Goal: Task Accomplishment & Management: Manage account settings

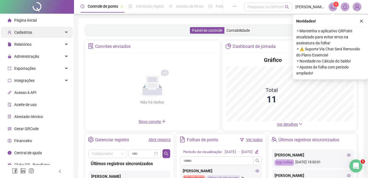
click at [24, 33] on span "Cadastros" at bounding box center [23, 32] width 18 height 4
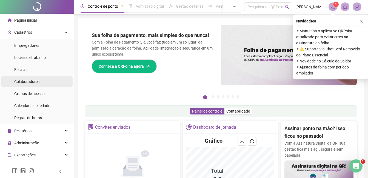
click at [25, 83] on span "Colaboradores" at bounding box center [26, 81] width 25 height 4
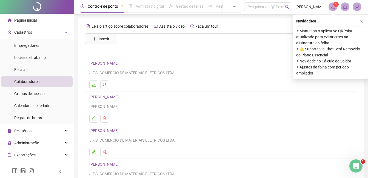
click at [25, 82] on span "Colaboradores" at bounding box center [26, 81] width 25 height 4
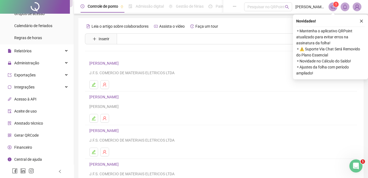
scroll to position [27, 0]
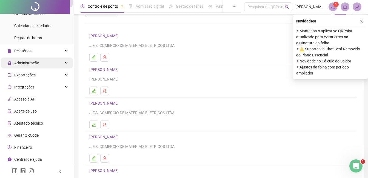
click at [19, 65] on span "Administração" at bounding box center [26, 63] width 25 height 4
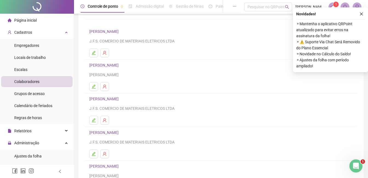
scroll to position [0, 0]
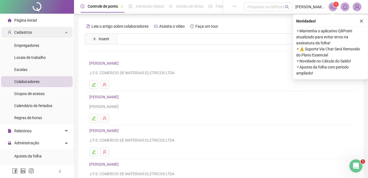
click at [20, 33] on span "Cadastros" at bounding box center [23, 32] width 18 height 4
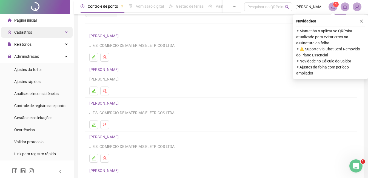
click at [23, 32] on span "Cadastros" at bounding box center [23, 32] width 18 height 4
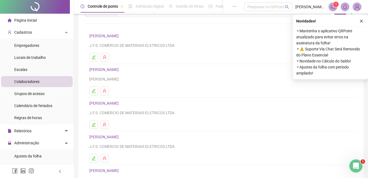
click at [27, 83] on span "Colaboradores" at bounding box center [26, 81] width 25 height 4
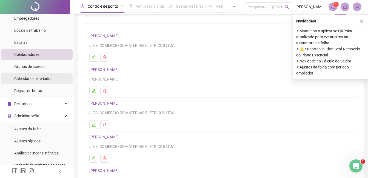
scroll to position [27, 0]
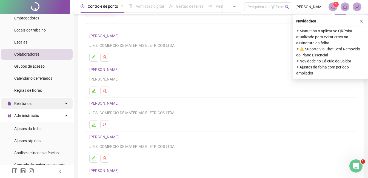
click at [21, 103] on span "Relatórios" at bounding box center [22, 103] width 17 height 4
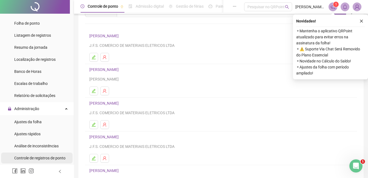
scroll to position [137, 0]
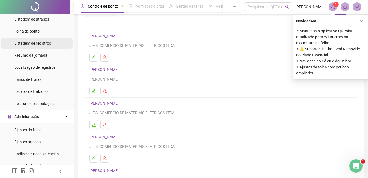
click at [31, 44] on span "Listagem de registros" at bounding box center [32, 43] width 37 height 4
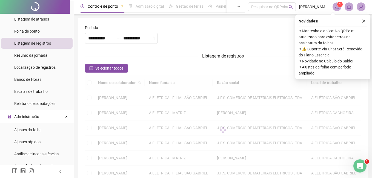
type input "**********"
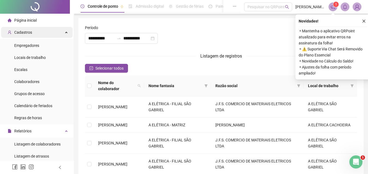
click at [26, 32] on span "Cadastros" at bounding box center [23, 32] width 18 height 4
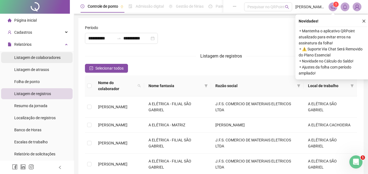
click at [34, 60] on div "Listagem de colaboradores" at bounding box center [37, 57] width 46 height 11
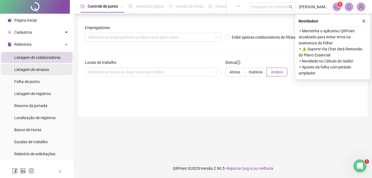
click at [35, 71] on span "Listagem de atrasos" at bounding box center [31, 69] width 35 height 4
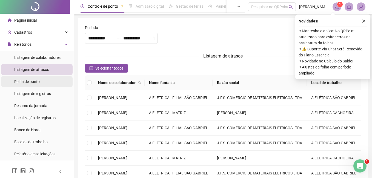
type input "**********"
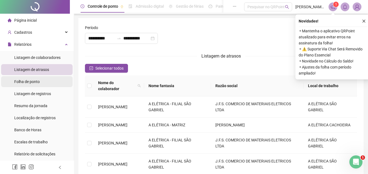
click at [28, 81] on span "Folha de ponto" at bounding box center [26, 81] width 25 height 4
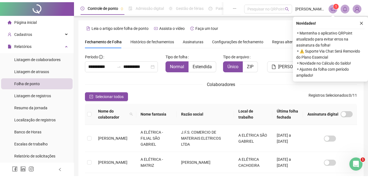
scroll to position [23, 0]
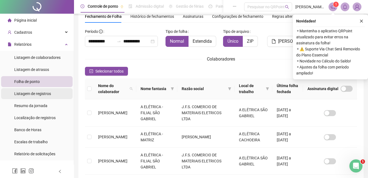
click at [34, 95] on span "Listagem de registros" at bounding box center [32, 93] width 37 height 4
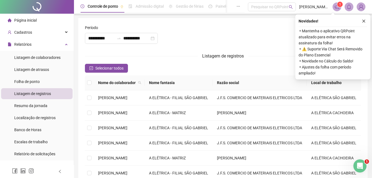
type input "**********"
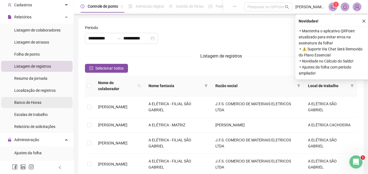
scroll to position [55, 0]
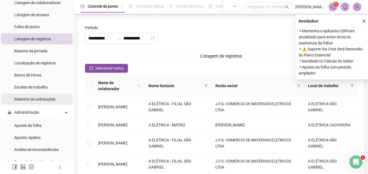
click at [45, 100] on span "Relatório de solicitações" at bounding box center [34, 99] width 41 height 4
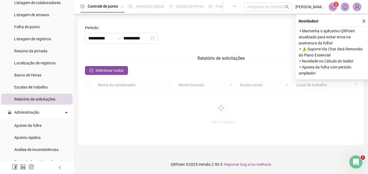
type input "**********"
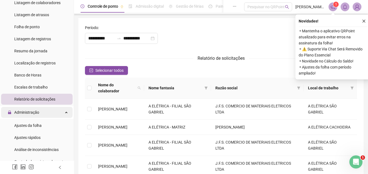
click at [31, 112] on span "Administração" at bounding box center [26, 112] width 25 height 4
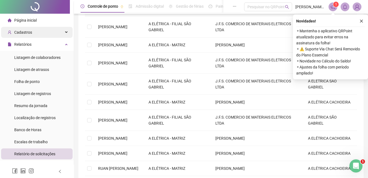
click at [33, 35] on div "Cadastros" at bounding box center [36, 32] width 71 height 11
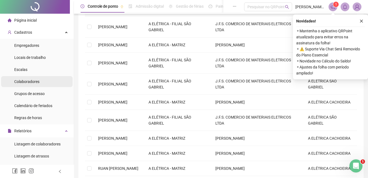
click at [24, 84] on span "Colaboradores" at bounding box center [26, 81] width 25 height 4
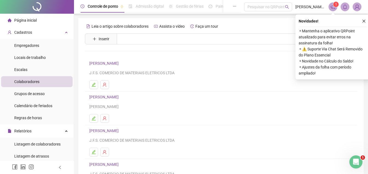
click at [40, 80] on li "Colaboradores" at bounding box center [36, 81] width 71 height 11
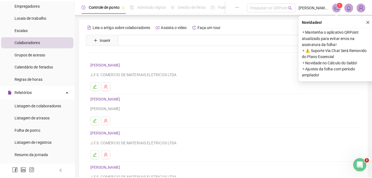
scroll to position [55, 0]
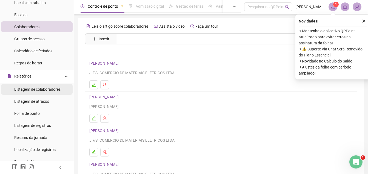
click at [38, 90] on span "Listagem de colaboradores" at bounding box center [37, 89] width 46 height 4
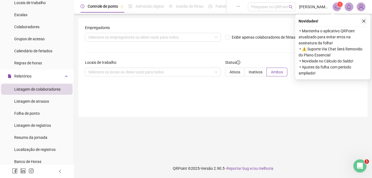
click at [364, 21] on icon "close" at bounding box center [364, 21] width 4 height 4
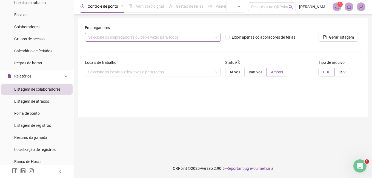
click at [217, 38] on div "Selecione os empregadores ou deixe vazio para todos" at bounding box center [153, 37] width 136 height 9
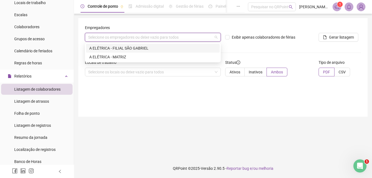
click at [99, 50] on div "A ELÉTRICA - FILIAL SÃO GABRIEL" at bounding box center [152, 48] width 127 height 6
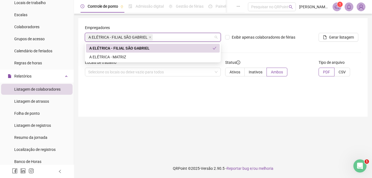
click at [131, 49] on div "A ELÉTRICA - FILIAL SÃO GABRIEL" at bounding box center [150, 48] width 123 height 6
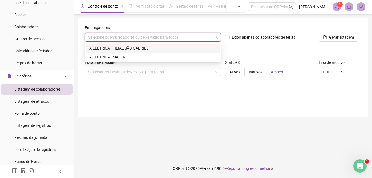
click at [130, 49] on div "A ELÉTRICA - FILIAL SÃO GABRIEL" at bounding box center [152, 48] width 127 height 6
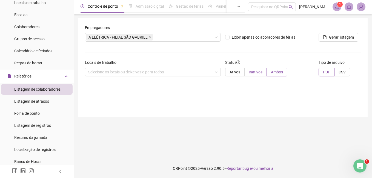
click at [253, 75] on label "Inativos" at bounding box center [256, 72] width 22 height 9
click at [215, 71] on div "Selecione os locais ou deixe vazio para todos" at bounding box center [153, 72] width 136 height 9
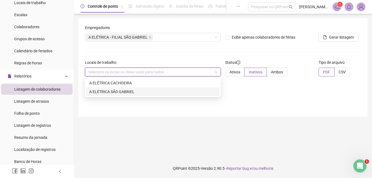
click at [107, 93] on div "A ELÉTRICA SÃO GABRIEL" at bounding box center [152, 92] width 127 height 6
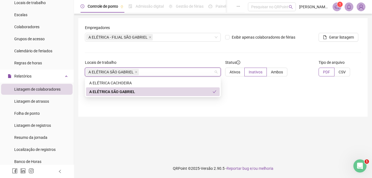
click at [148, 95] on div "A ELÉTRICA SÃO GABRIEL" at bounding box center [153, 91] width 134 height 9
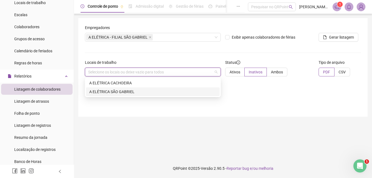
click at [148, 95] on div "A ELÉTRICA SÃO GABRIEL" at bounding box center [153, 91] width 134 height 9
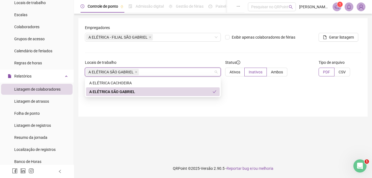
click at [131, 93] on div "A ELÉTRICA SÃO GABRIEL" at bounding box center [150, 92] width 123 height 6
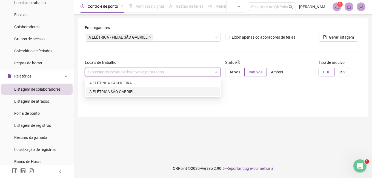
click at [105, 90] on div "A ELÉTRICA SÃO GABRIEL" at bounding box center [152, 92] width 127 height 6
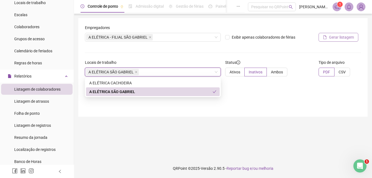
click at [340, 38] on span "Gerar listagem" at bounding box center [341, 37] width 25 height 6
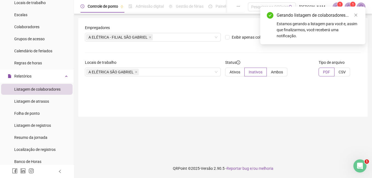
click at [352, 14] on div "Gerando listagem de colaboradores..." at bounding box center [318, 15] width 82 height 7
click at [357, 15] on icon "close" at bounding box center [356, 15] width 4 height 4
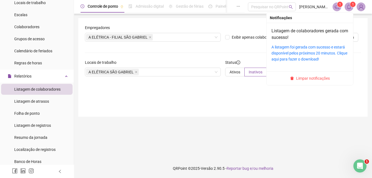
click at [311, 50] on div "A listagem foi gerada com sucesso e estará disponível pelos próximos 20 minutos…" at bounding box center [309, 53] width 77 height 18
drag, startPoint x: 311, startPoint y: 50, endPoint x: 342, endPoint y: 54, distance: 31.3
click at [342, 54] on link "A listagem foi gerada com sucesso e estará disponível pelos próximos 20 minutos…" at bounding box center [309, 53] width 76 height 16
click at [314, 60] on link "A listagem foi gerada com sucesso e estará disponível pelos próximos 20 minutos…" at bounding box center [309, 53] width 76 height 16
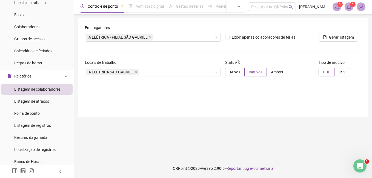
click at [29, 83] on ul "Listagem de colaboradores Listagem de atrasos Folha de ponto Listagem de regist…" at bounding box center [37, 138] width 74 height 110
click at [28, 85] on div "Listagem de colaboradores" at bounding box center [37, 89] width 46 height 11
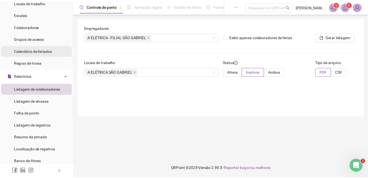
scroll to position [27, 0]
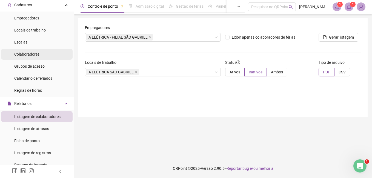
click at [32, 56] on span "Colaboradores" at bounding box center [26, 54] width 25 height 4
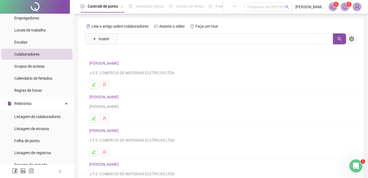
click at [355, 36] on button "button" at bounding box center [351, 38] width 11 height 11
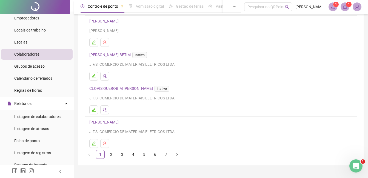
scroll to position [82, 0]
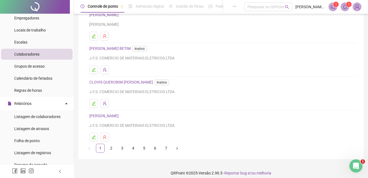
click at [116, 81] on link "CLOVIS QUEROBIM DA SILVA Inativo" at bounding box center [130, 82] width 82 height 4
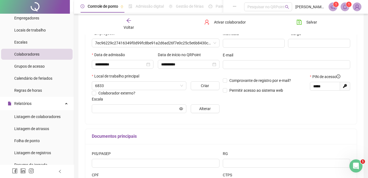
scroll to position [85, 0]
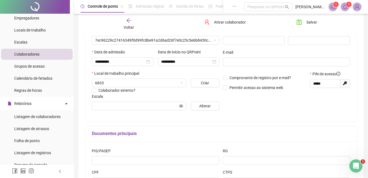
type input "**********"
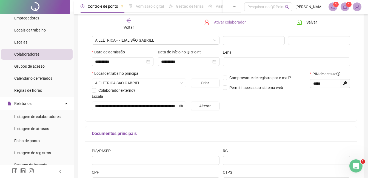
click at [223, 22] on span "Ativar colaborador" at bounding box center [230, 22] width 32 height 6
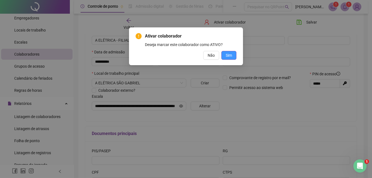
click at [225, 56] on button "Sim" at bounding box center [228, 55] width 15 height 9
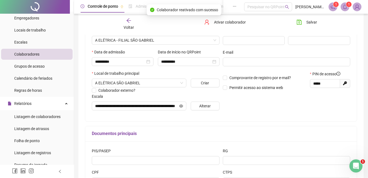
click at [24, 56] on span "Colaboradores" at bounding box center [26, 54] width 25 height 4
click at [131, 25] on span "Voltar" at bounding box center [129, 27] width 10 height 4
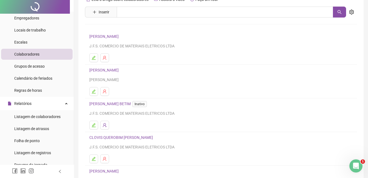
scroll to position [0, 0]
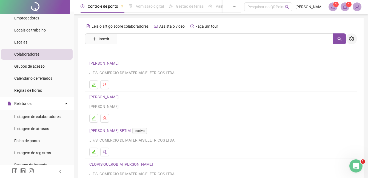
click at [349, 34] on button "button" at bounding box center [351, 38] width 11 height 11
click at [354, 39] on button "button" at bounding box center [351, 38] width 11 height 11
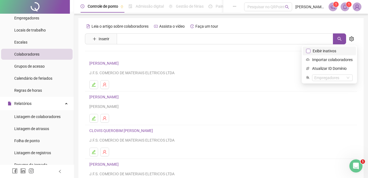
click at [328, 49] on span "Exibir inativos" at bounding box center [324, 51] width 28 height 6
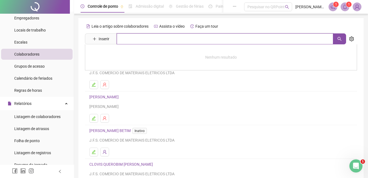
click at [127, 41] on input "text" at bounding box center [225, 38] width 216 height 11
type input "*****"
click at [344, 37] on button "button" at bounding box center [339, 38] width 13 height 11
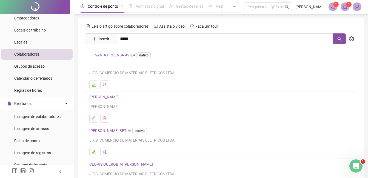
click at [106, 53] on link "VANIA PROENSA AVILA Inativo" at bounding box center [124, 55] width 58 height 4
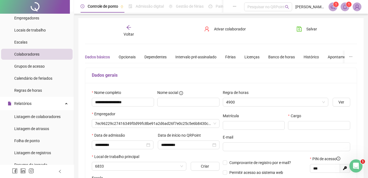
type input "**********"
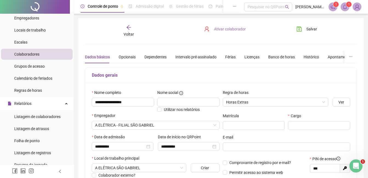
click at [232, 26] on span "Ativar colaborador" at bounding box center [230, 29] width 32 height 6
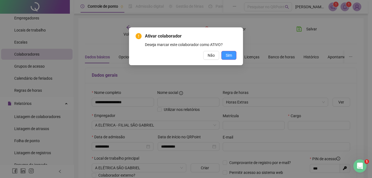
click at [235, 53] on button "Sim" at bounding box center [228, 55] width 15 height 9
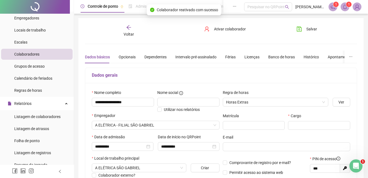
click at [125, 30] on div "Voltar" at bounding box center [129, 31] width 42 height 13
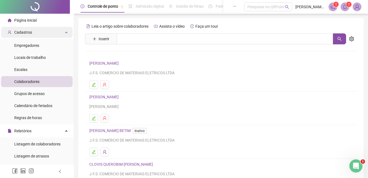
click at [24, 31] on span "Cadastros" at bounding box center [23, 32] width 18 height 4
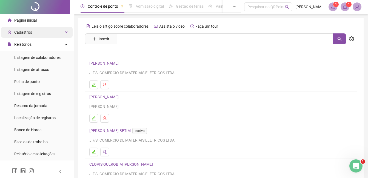
click at [24, 32] on span "Cadastros" at bounding box center [23, 32] width 18 height 4
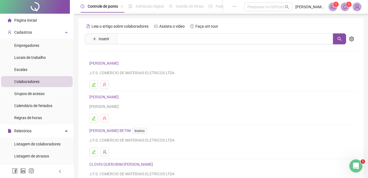
click at [36, 84] on span "Colaboradores" at bounding box center [26, 81] width 25 height 4
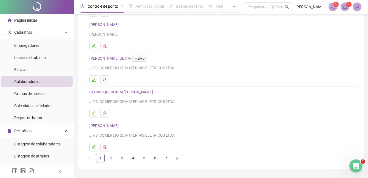
scroll to position [82, 0]
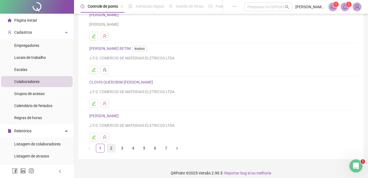
click at [112, 148] on link "2" at bounding box center [111, 148] width 8 height 8
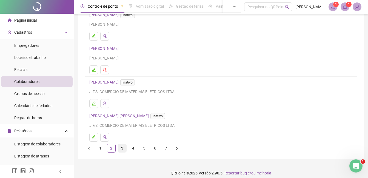
click at [123, 149] on link "3" at bounding box center [122, 148] width 8 height 8
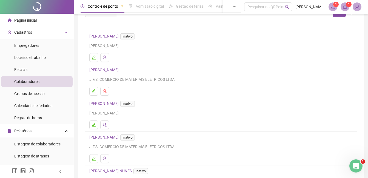
scroll to position [27, 0]
click at [25, 22] on span "Página inicial" at bounding box center [25, 20] width 22 height 4
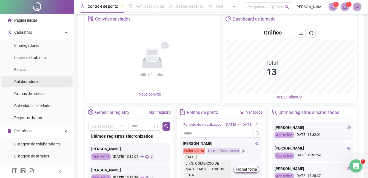
click at [21, 81] on span "Colaboradores" at bounding box center [26, 81] width 25 height 4
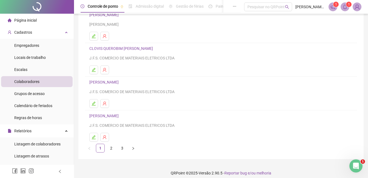
scroll to position [87, 0]
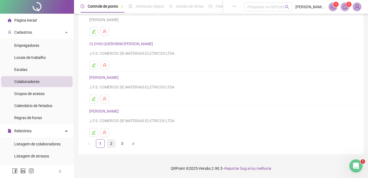
click at [113, 145] on link "2" at bounding box center [111, 143] width 8 height 8
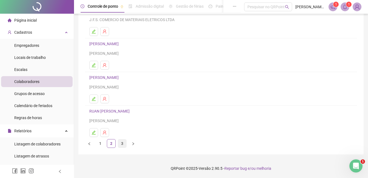
click at [123, 143] on link "3" at bounding box center [122, 143] width 8 height 8
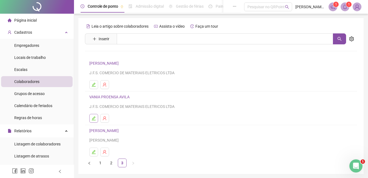
click at [94, 118] on icon "edit" at bounding box center [94, 118] width 4 height 4
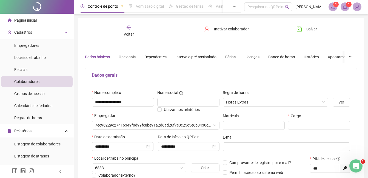
type input "**********"
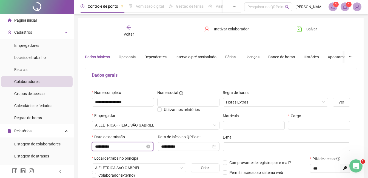
click at [125, 148] on input "**********" at bounding box center [120, 146] width 50 height 6
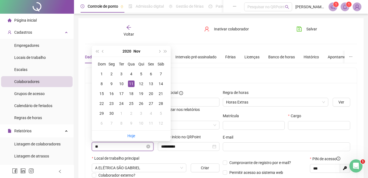
type input "*"
click at [98, 146] on input "********" at bounding box center [120, 146] width 50 height 6
click at [105, 146] on input "*********" at bounding box center [120, 146] width 50 height 6
type input "**********"
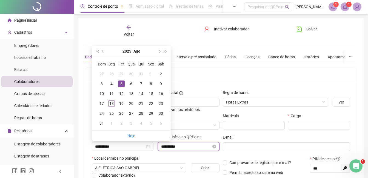
click at [186, 146] on input "**********" at bounding box center [186, 146] width 50 height 6
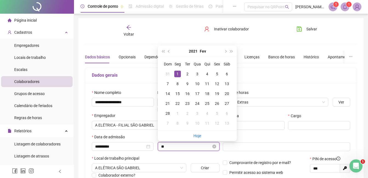
type input "*"
click at [186, 146] on input at bounding box center [186, 146] width 50 height 6
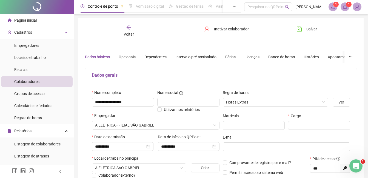
click at [173, 155] on div "Local de trabalho principal" at bounding box center [156, 159] width 128 height 8
click at [186, 145] on input "**********" at bounding box center [186, 146] width 50 height 6
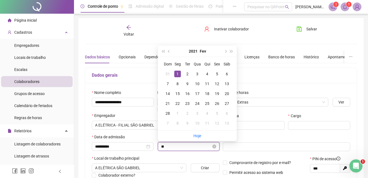
type input "*"
click at [216, 147] on icon "close-circle" at bounding box center [214, 147] width 4 height 4
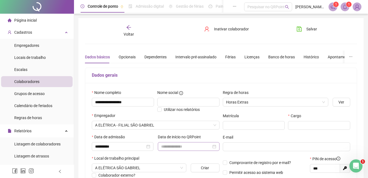
click at [194, 159] on div "Local de trabalho principal" at bounding box center [156, 159] width 128 height 8
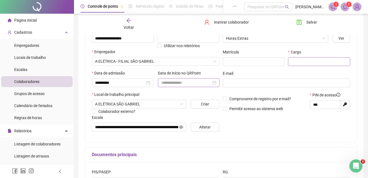
scroll to position [82, 0]
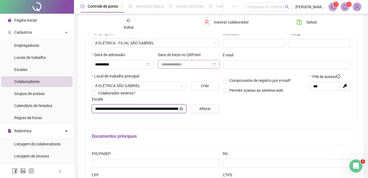
click at [173, 109] on input "**********" at bounding box center [136, 109] width 83 height 6
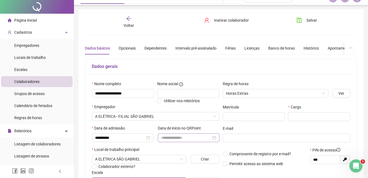
scroll to position [0, 0]
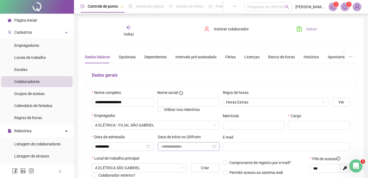
click at [300, 29] on icon "save" at bounding box center [298, 28] width 5 height 5
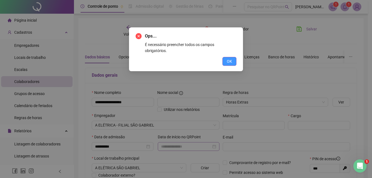
click at [233, 57] on button "OK" at bounding box center [229, 61] width 14 height 9
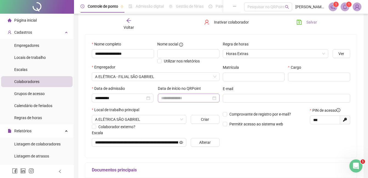
scroll to position [55, 0]
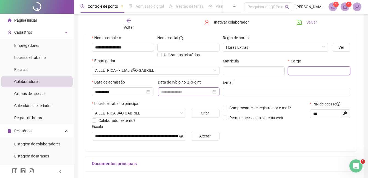
click at [308, 72] on input "text" at bounding box center [319, 70] width 62 height 9
type input "*********"
click at [300, 22] on icon "save" at bounding box center [298, 21] width 5 height 5
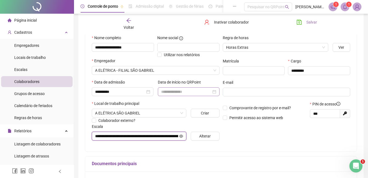
click at [174, 137] on input "**********" at bounding box center [136, 136] width 83 height 6
click at [180, 135] on icon "eye" at bounding box center [181, 136] width 4 height 4
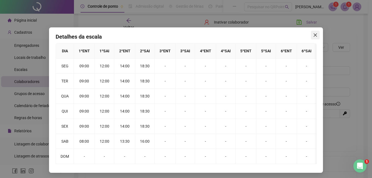
click at [316, 36] on span "Close" at bounding box center [315, 35] width 9 height 4
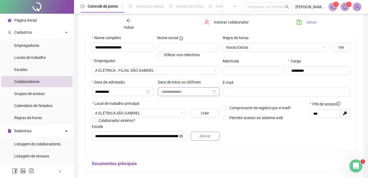
click at [205, 137] on span "Alterar" at bounding box center [205, 136] width 12 height 6
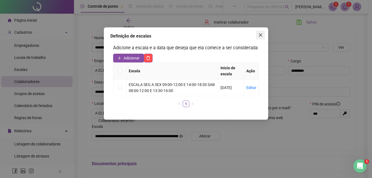
click at [261, 35] on icon "close" at bounding box center [260, 34] width 3 height 3
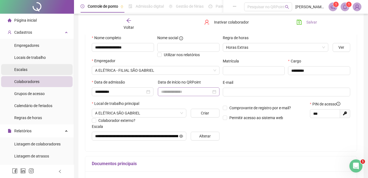
click at [21, 70] on span "Escalas" at bounding box center [20, 69] width 13 height 4
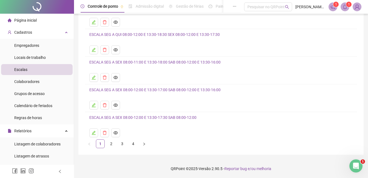
scroll to position [57, 0]
click at [112, 144] on link "2" at bounding box center [111, 143] width 8 height 8
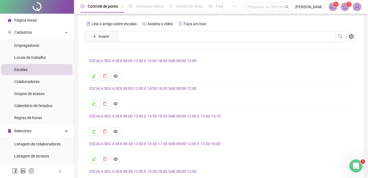
scroll to position [0, 0]
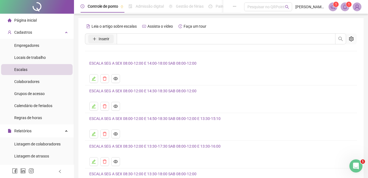
click at [96, 40] on icon "plus" at bounding box center [95, 39] width 4 height 4
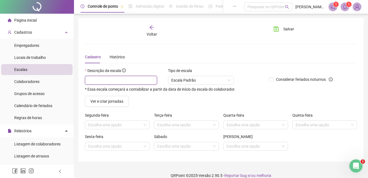
click at [111, 82] on input "text" at bounding box center [121, 80] width 72 height 9
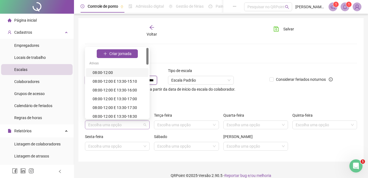
click at [143, 125] on span at bounding box center [117, 125] width 58 height 8
type input "**********"
click at [96, 73] on div "08:00-12:00" at bounding box center [119, 73] width 53 height 6
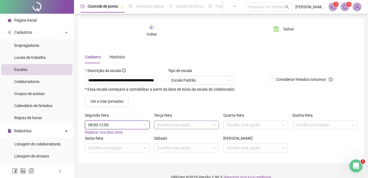
click at [214, 124] on span at bounding box center [186, 125] width 58 height 8
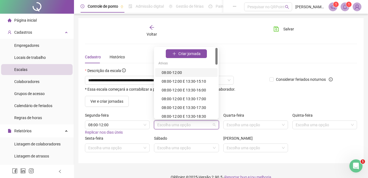
click at [180, 73] on div "08:00-12:00" at bounding box center [188, 73] width 53 height 6
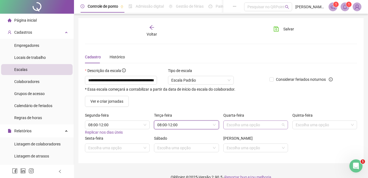
click at [270, 125] on input "search" at bounding box center [252, 125] width 53 height 8
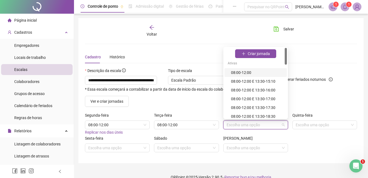
click at [240, 73] on div "08:00-12:00" at bounding box center [257, 73] width 53 height 6
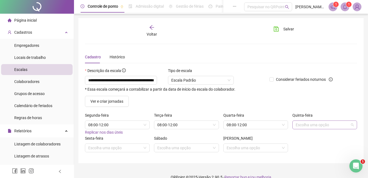
click at [303, 128] on input "search" at bounding box center [321, 125] width 53 height 8
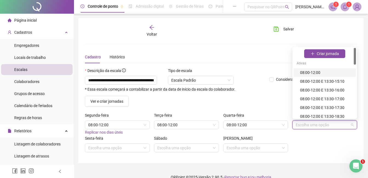
click at [315, 73] on div "08:00-12:00" at bounding box center [326, 73] width 53 height 6
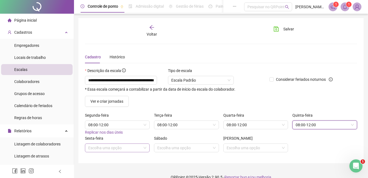
click at [123, 150] on input "search" at bounding box center [114, 148] width 53 height 8
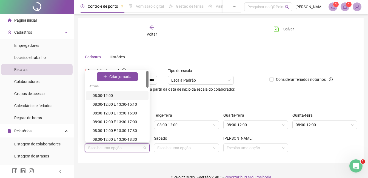
click at [101, 98] on div "08:00-12:00" at bounding box center [119, 96] width 53 height 6
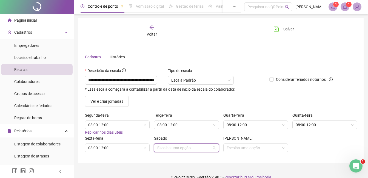
click at [170, 148] on input "search" at bounding box center [183, 148] width 53 height 8
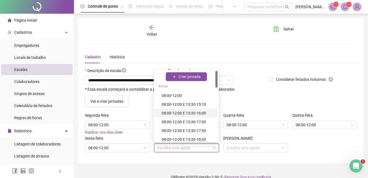
click at [170, 114] on div "08:00-12:00 E 13:30-16:00" at bounding box center [188, 113] width 53 height 6
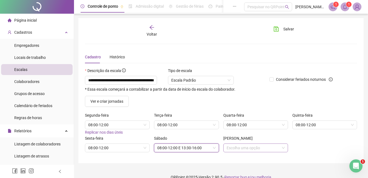
click at [283, 148] on span at bounding box center [255, 148] width 58 height 8
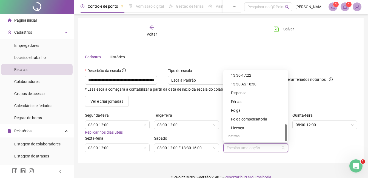
scroll to position [9, 0]
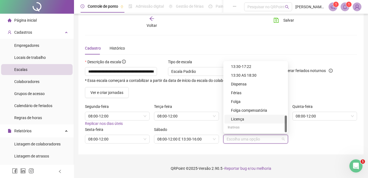
click at [243, 158] on div "**********" at bounding box center [221, 84] width 294 height 187
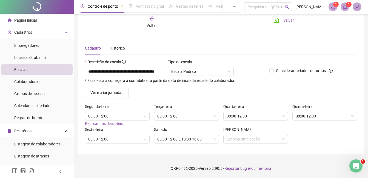
click at [277, 18] on icon "save" at bounding box center [276, 20] width 5 height 5
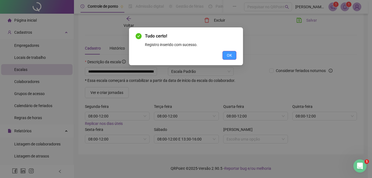
click at [232, 58] on button "OK" at bounding box center [229, 55] width 14 height 9
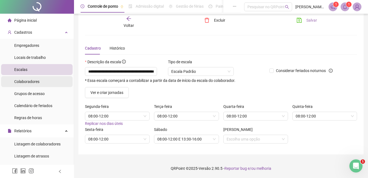
click at [21, 81] on span "Colaboradores" at bounding box center [26, 81] width 25 height 4
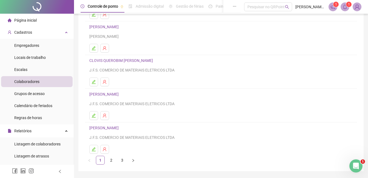
scroll to position [87, 0]
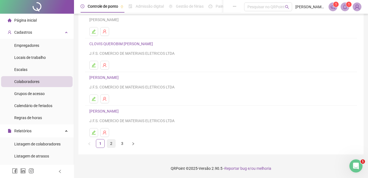
click at [111, 143] on link "2" at bounding box center [111, 143] width 8 height 8
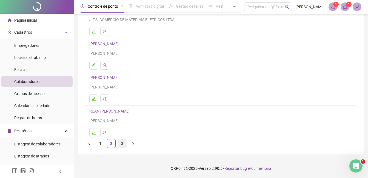
click at [122, 146] on link "3" at bounding box center [122, 143] width 8 height 8
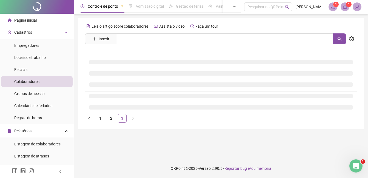
scroll to position [0, 0]
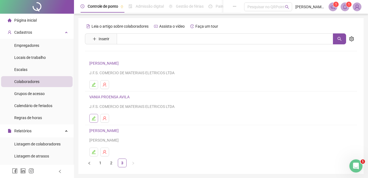
click at [94, 120] on button "button" at bounding box center [93, 118] width 9 height 9
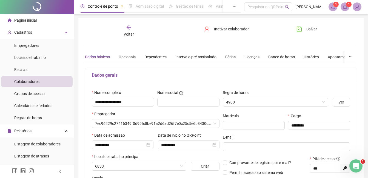
type input "**********"
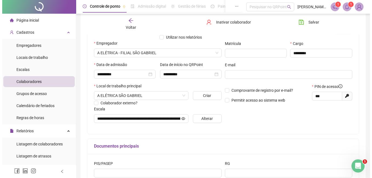
scroll to position [82, 0]
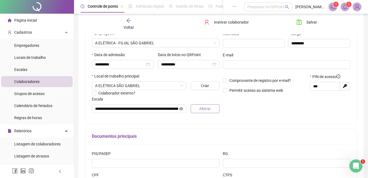
click at [206, 110] on span "Alterar" at bounding box center [205, 109] width 12 height 6
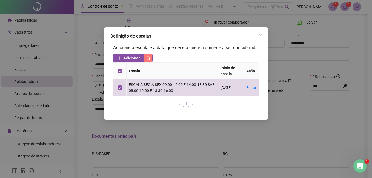
click at [150, 57] on icon "delete" at bounding box center [149, 58] width 4 height 4
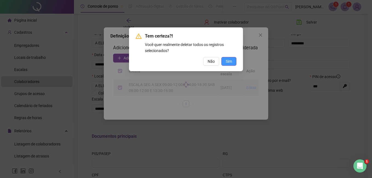
click at [228, 61] on span "Sim" at bounding box center [229, 61] width 6 height 6
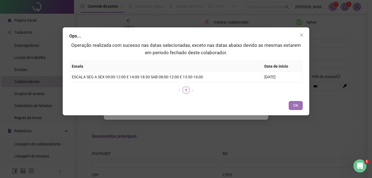
click at [297, 104] on span "OK" at bounding box center [295, 105] width 5 height 6
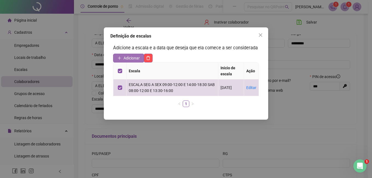
click at [122, 57] on button "Adicionar" at bounding box center [128, 58] width 31 height 9
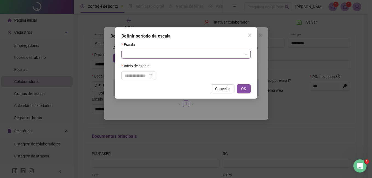
click at [246, 53] on span at bounding box center [186, 54] width 123 height 8
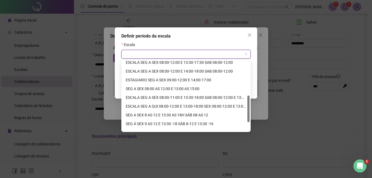
scroll to position [91, 0]
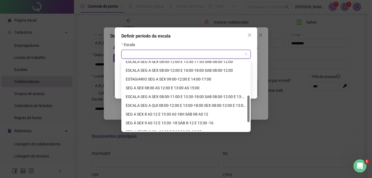
drag, startPoint x: 248, startPoint y: 83, endPoint x: 252, endPoint y: 118, distance: 35.1
click at [252, 96] on body "Página inicial Cadastros Empregadores Locais de trabalho Escalas Colaboradores …" at bounding box center [184, 7] width 368 height 178
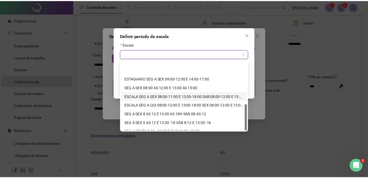
scroll to position [114, 0]
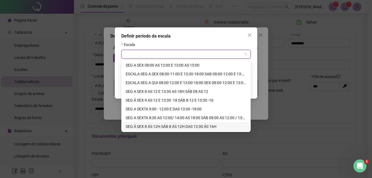
click at [165, 128] on div "SEG Á SEX 8 ÁS 12H SÁB 8 ÁS 12H DAS 13:30 ÁS 16H" at bounding box center [186, 127] width 120 height 6
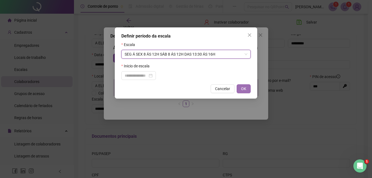
click at [243, 90] on span "OK" at bounding box center [243, 89] width 5 height 6
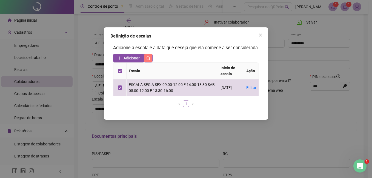
click at [147, 58] on icon "delete" at bounding box center [149, 58] width 4 height 4
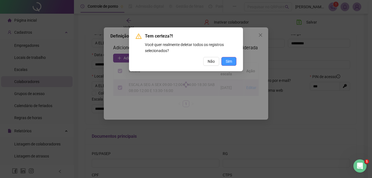
click at [225, 61] on button "Sim" at bounding box center [228, 61] width 15 height 9
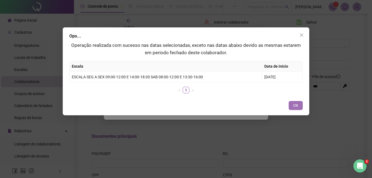
click at [291, 103] on button "OK" at bounding box center [296, 105] width 14 height 9
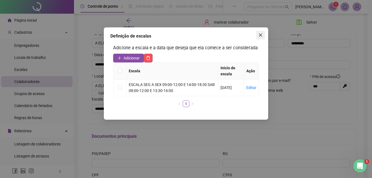
click at [262, 33] on icon "close" at bounding box center [260, 35] width 4 height 4
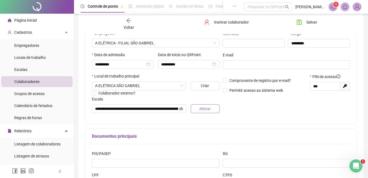
click at [200, 109] on span "Alterar" at bounding box center [205, 109] width 12 height 6
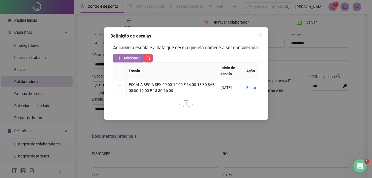
click at [119, 58] on icon "plus" at bounding box center [119, 57] width 0 height 3
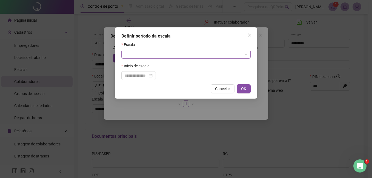
click at [247, 56] on div at bounding box center [185, 54] width 129 height 9
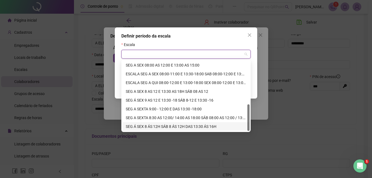
click at [162, 128] on div "SEG Á SEX 8 ÁS 12H SÁB 8 ÁS 12H DAS 13:30 ÁS 16H" at bounding box center [186, 127] width 120 height 6
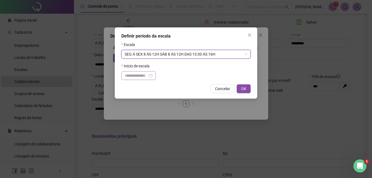
click at [153, 76] on div at bounding box center [139, 76] width 28 height 6
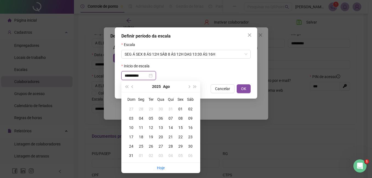
type input "**********"
click at [151, 118] on div "05" at bounding box center [151, 118] width 10 height 6
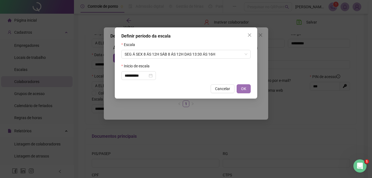
click at [247, 88] on button "OK" at bounding box center [244, 88] width 14 height 9
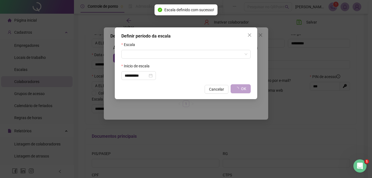
type input "**********"
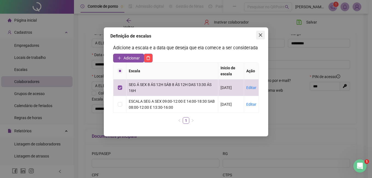
click at [259, 37] on icon "close" at bounding box center [260, 34] width 3 height 3
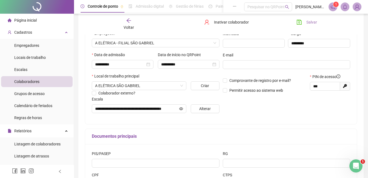
click at [308, 21] on span "Salvar" at bounding box center [311, 22] width 11 height 6
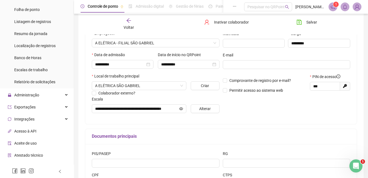
scroll to position [164, 0]
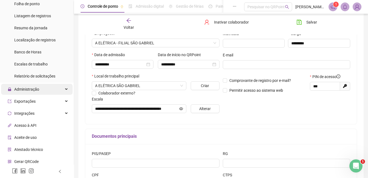
click at [23, 90] on span "Administração" at bounding box center [26, 89] width 25 height 4
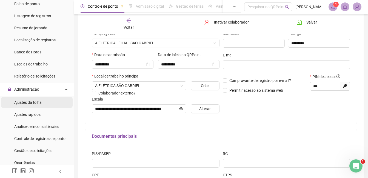
click at [23, 103] on span "Ajustes da folha" at bounding box center [27, 102] width 27 height 4
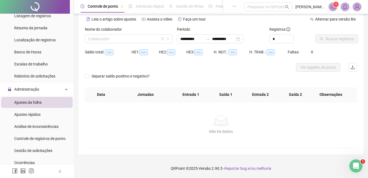
type input "**********"
click at [139, 41] on input "search" at bounding box center [126, 39] width 76 height 8
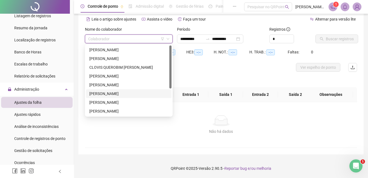
scroll to position [44, 0]
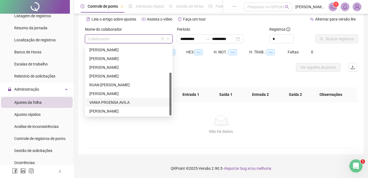
click at [111, 103] on div "VANIA PROENSA AVILA" at bounding box center [128, 102] width 79 height 6
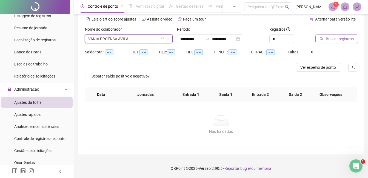
click at [327, 39] on span "Buscar registros" at bounding box center [340, 39] width 28 height 6
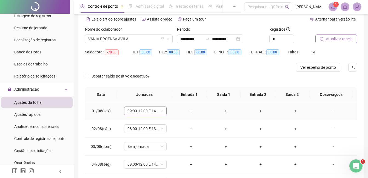
click at [156, 113] on span "09:00-12:00 E 14:00-18:30" at bounding box center [145, 111] width 36 height 8
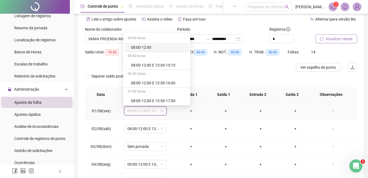
click at [152, 47] on div "08:00-12:00" at bounding box center [158, 47] width 55 height 6
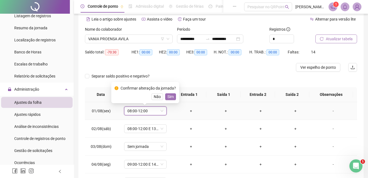
click at [167, 98] on span "Sim" at bounding box center [170, 97] width 6 height 6
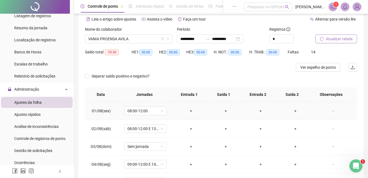
click at [190, 112] on div "+" at bounding box center [191, 111] width 26 height 6
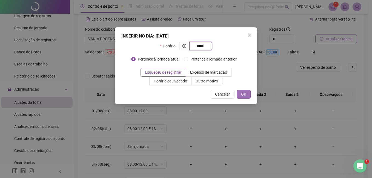
type input "*****"
click at [250, 95] on button "OK" at bounding box center [244, 94] width 14 height 9
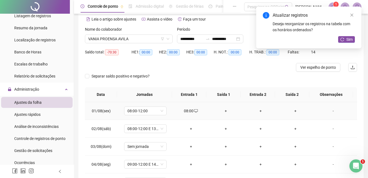
click at [223, 111] on div "+" at bounding box center [226, 111] width 26 height 6
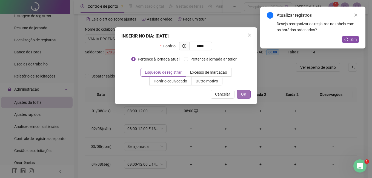
type input "*****"
click at [243, 93] on span "OK" at bounding box center [243, 94] width 5 height 6
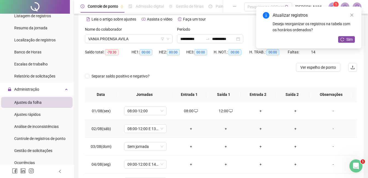
click at [187, 128] on div "+" at bounding box center [191, 129] width 26 height 6
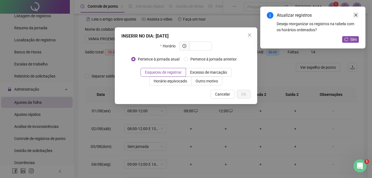
click at [357, 14] on icon "close" at bounding box center [355, 15] width 3 height 3
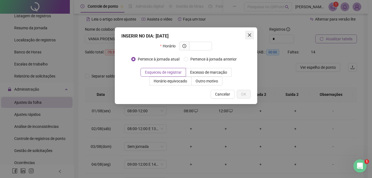
click at [249, 33] on icon "close" at bounding box center [249, 35] width 4 height 4
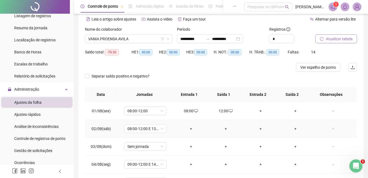
click at [191, 128] on div "+" at bounding box center [191, 129] width 26 height 6
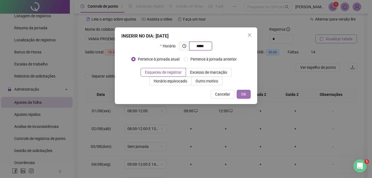
type input "*****"
click at [246, 95] on span "OK" at bounding box center [243, 94] width 5 height 6
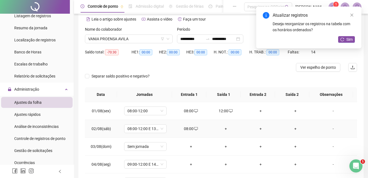
click at [223, 129] on div "+" at bounding box center [226, 129] width 26 height 6
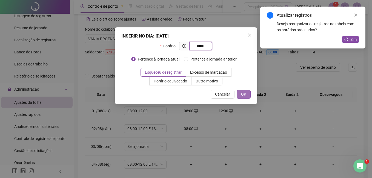
type input "*****"
click at [245, 95] on span "OK" at bounding box center [243, 94] width 5 height 6
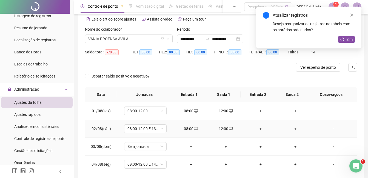
click at [258, 128] on div "+" at bounding box center [260, 129] width 26 height 6
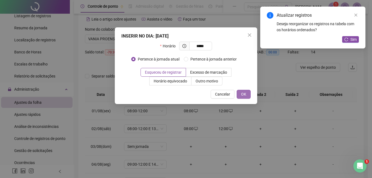
type input "*****"
click at [243, 95] on span "OK" at bounding box center [243, 94] width 5 height 6
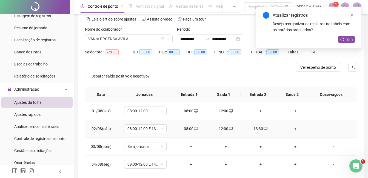
click at [291, 129] on div "+" at bounding box center [295, 129] width 26 height 6
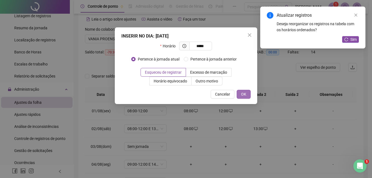
type input "*****"
click at [243, 94] on span "OK" at bounding box center [243, 94] width 5 height 6
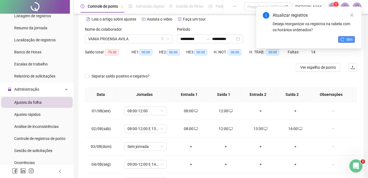
click at [345, 41] on button "Sim" at bounding box center [346, 39] width 17 height 7
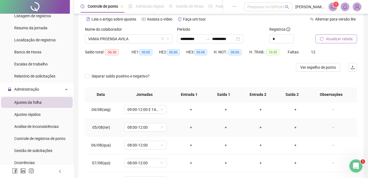
scroll to position [27, 0]
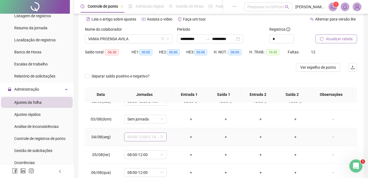
click at [152, 140] on span "09:00-12:00 E 14:00-18:30" at bounding box center [145, 137] width 36 height 8
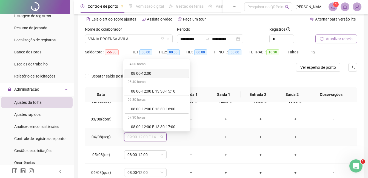
click at [139, 71] on div "08:00-12:00" at bounding box center [158, 73] width 55 height 6
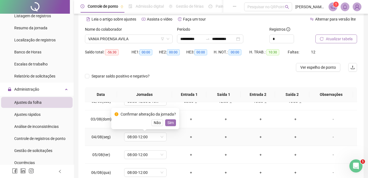
click at [167, 121] on span "Sim" at bounding box center [170, 123] width 6 height 6
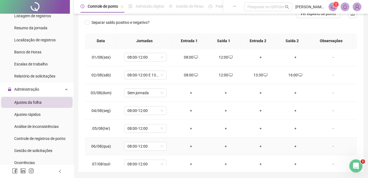
scroll to position [68, 0]
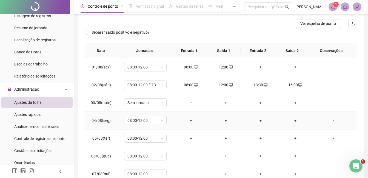
click at [191, 121] on div "+" at bounding box center [191, 120] width 26 height 6
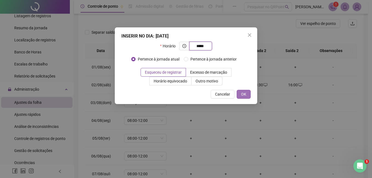
type input "*****"
click at [242, 93] on span "OK" at bounding box center [243, 94] width 5 height 6
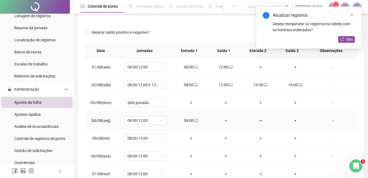
click at [225, 121] on div "+" at bounding box center [226, 120] width 26 height 6
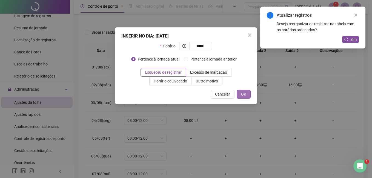
type input "*****"
click at [240, 94] on button "OK" at bounding box center [244, 94] width 14 height 9
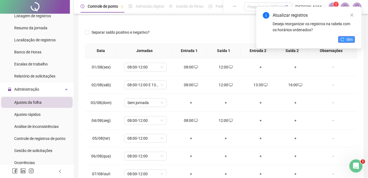
click at [345, 38] on button "Sim" at bounding box center [346, 39] width 17 height 7
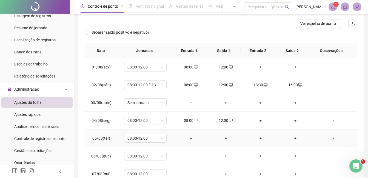
click at [190, 139] on div "+" at bounding box center [191, 138] width 26 height 6
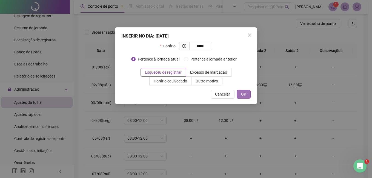
type input "*****"
click at [244, 94] on span "OK" at bounding box center [243, 94] width 5 height 6
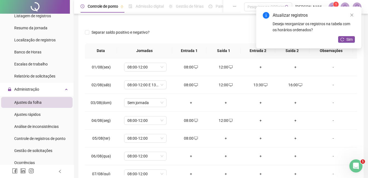
click at [224, 139] on div "+" at bounding box center [226, 138] width 26 height 6
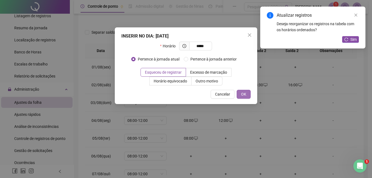
type input "*****"
click at [245, 93] on span "OK" at bounding box center [243, 94] width 5 height 6
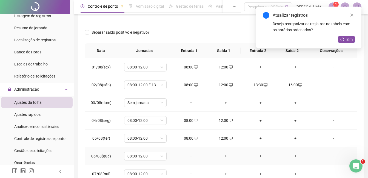
click at [191, 155] on div "+" at bounding box center [191, 156] width 26 height 6
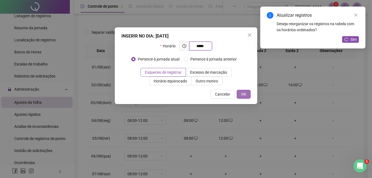
type input "*****"
click at [244, 95] on span "OK" at bounding box center [243, 94] width 5 height 6
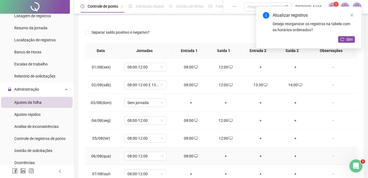
click at [224, 156] on div "+" at bounding box center [226, 156] width 26 height 6
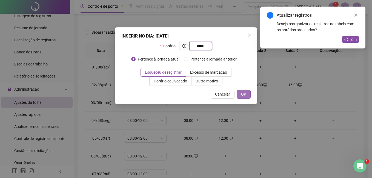
type input "*****"
click at [244, 96] on span "OK" at bounding box center [243, 94] width 5 height 6
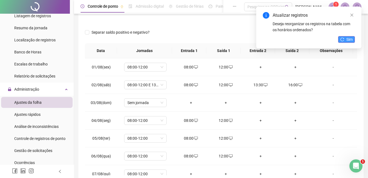
click at [345, 40] on button "Sim" at bounding box center [346, 39] width 17 height 7
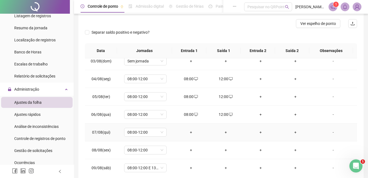
scroll to position [55, 0]
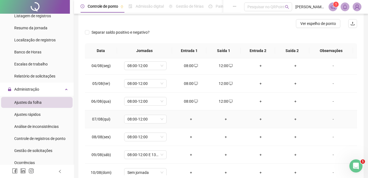
click at [190, 118] on div "+" at bounding box center [191, 119] width 26 height 6
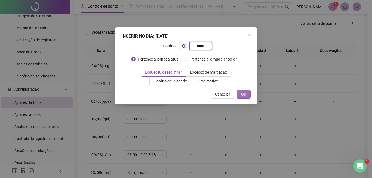
type input "*****"
click at [238, 93] on button "OK" at bounding box center [244, 94] width 14 height 9
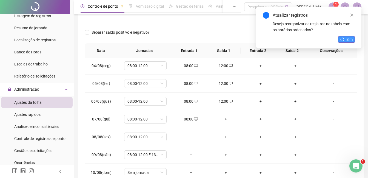
click at [349, 39] on span "Sim" at bounding box center [349, 39] width 6 height 6
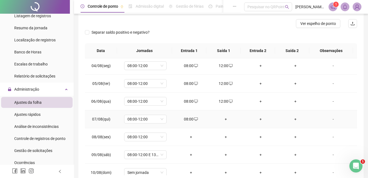
click at [224, 117] on div "+" at bounding box center [226, 119] width 26 height 6
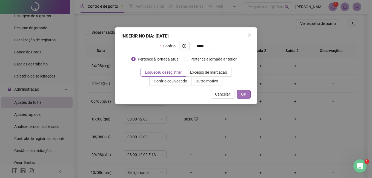
type input "*****"
click at [241, 91] on button "OK" at bounding box center [244, 94] width 14 height 9
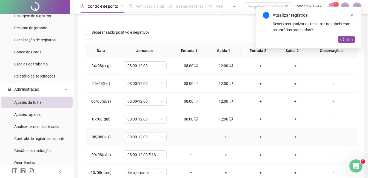
click at [190, 137] on div "+" at bounding box center [191, 137] width 26 height 6
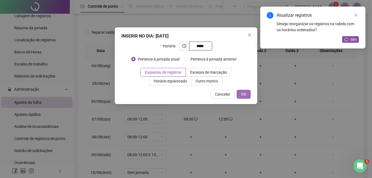
type input "*****"
click at [246, 95] on span "OK" at bounding box center [243, 94] width 5 height 6
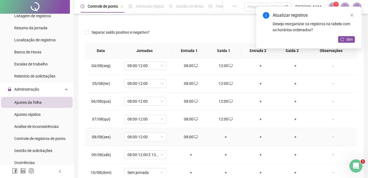
click at [224, 137] on div "+" at bounding box center [226, 137] width 26 height 6
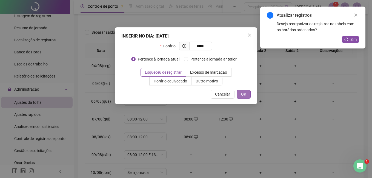
type input "*****"
click at [243, 93] on span "OK" at bounding box center [243, 94] width 5 height 6
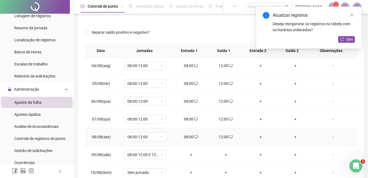
scroll to position [82, 0]
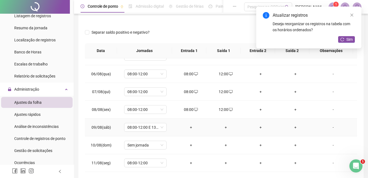
click at [190, 127] on div "+" at bounding box center [191, 127] width 26 height 6
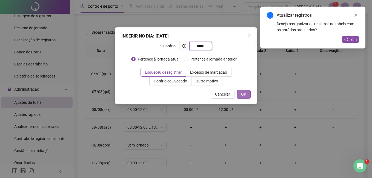
type input "*****"
click at [248, 92] on button "OK" at bounding box center [244, 94] width 14 height 9
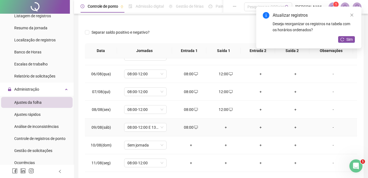
click at [223, 128] on div "+" at bounding box center [226, 127] width 26 height 6
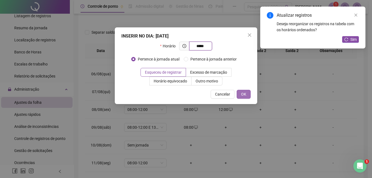
type input "*****"
click at [244, 93] on span "OK" at bounding box center [243, 94] width 5 height 6
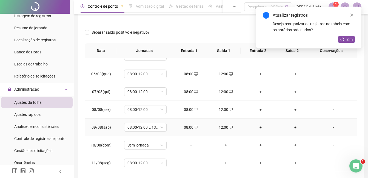
click at [259, 128] on div "+" at bounding box center [260, 127] width 26 height 6
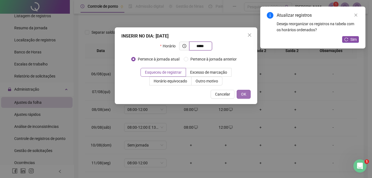
type input "*****"
click at [242, 94] on span "OK" at bounding box center [243, 94] width 5 height 6
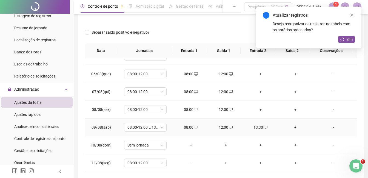
click at [292, 125] on div "+" at bounding box center [295, 127] width 26 height 6
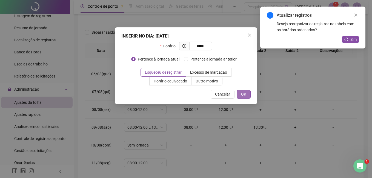
type input "*****"
click at [239, 96] on button "OK" at bounding box center [244, 94] width 14 height 9
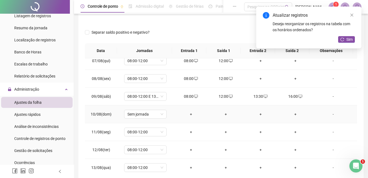
scroll to position [137, 0]
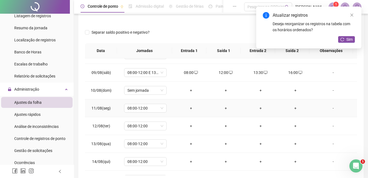
click at [190, 109] on div "+" at bounding box center [191, 108] width 26 height 6
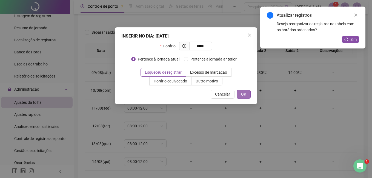
type input "*****"
click at [239, 92] on button "OK" at bounding box center [244, 94] width 14 height 9
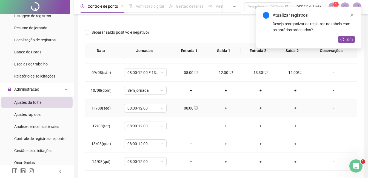
click at [225, 109] on div "+" at bounding box center [226, 108] width 26 height 6
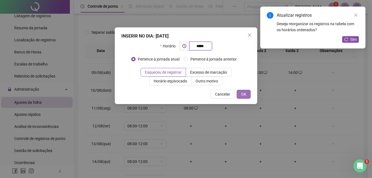
type input "*****"
click at [245, 93] on span "OK" at bounding box center [243, 94] width 5 height 6
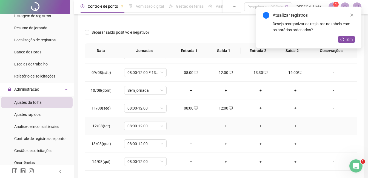
click at [188, 125] on div "+" at bounding box center [191, 126] width 26 height 6
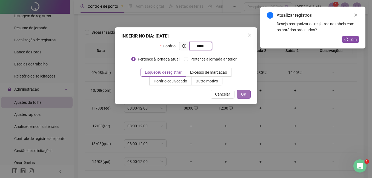
type input "*****"
click at [249, 95] on button "OK" at bounding box center [244, 94] width 14 height 9
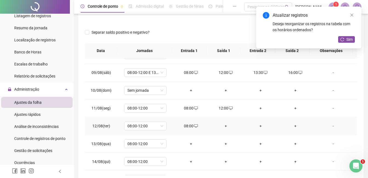
click at [224, 126] on div "+" at bounding box center [226, 126] width 26 height 6
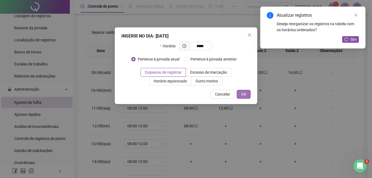
type input "*****"
click at [242, 92] on span "OK" at bounding box center [243, 94] width 5 height 6
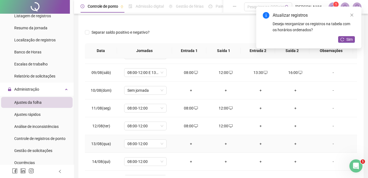
click at [188, 145] on div "+" at bounding box center [191, 144] width 26 height 6
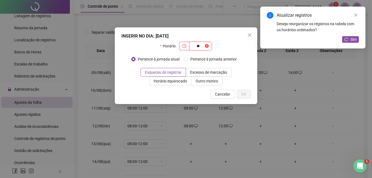
type input "*"
type input "*****"
click at [246, 95] on span "OK" at bounding box center [243, 94] width 5 height 6
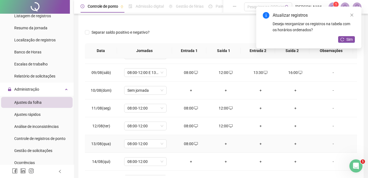
click at [222, 145] on div "+" at bounding box center [226, 144] width 26 height 6
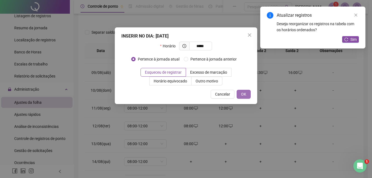
type input "*****"
click at [245, 91] on span "OK" at bounding box center [243, 94] width 5 height 6
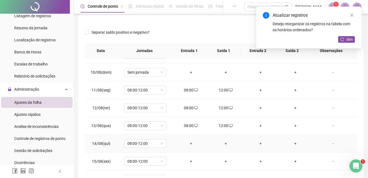
scroll to position [164, 0]
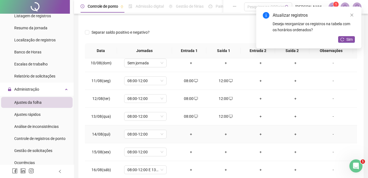
click at [190, 133] on div "+" at bounding box center [191, 134] width 26 height 6
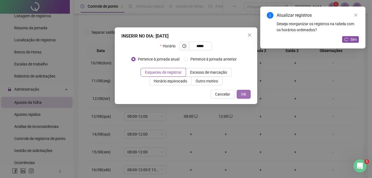
type input "*****"
click at [249, 96] on button "OK" at bounding box center [244, 94] width 14 height 9
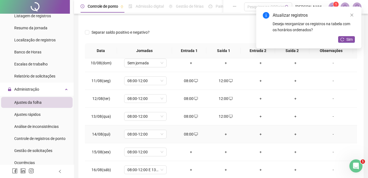
click at [225, 133] on div "+" at bounding box center [226, 134] width 26 height 6
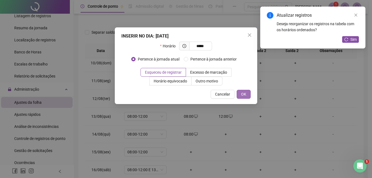
type input "*****"
click at [247, 95] on button "OK" at bounding box center [244, 94] width 14 height 9
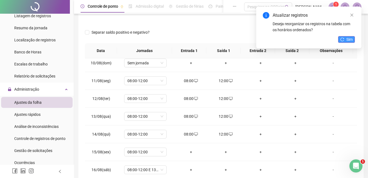
click at [342, 38] on icon "reload" at bounding box center [342, 40] width 4 height 4
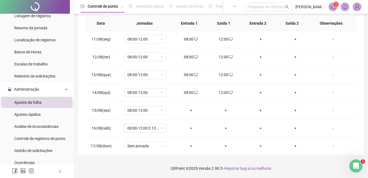
scroll to position [186, 0]
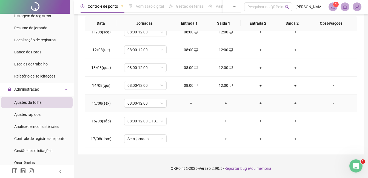
click at [189, 103] on div "+" at bounding box center [191, 103] width 26 height 6
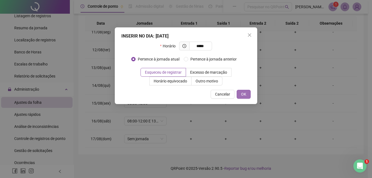
type input "*****"
click at [238, 94] on button "OK" at bounding box center [244, 94] width 14 height 9
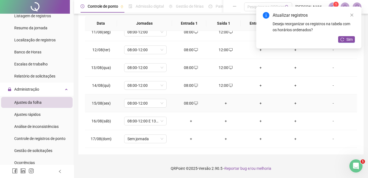
click at [223, 103] on div "+" at bounding box center [226, 103] width 26 height 6
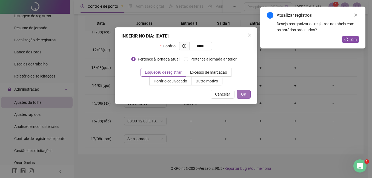
type input "*****"
click at [241, 94] on button "OK" at bounding box center [244, 94] width 14 height 9
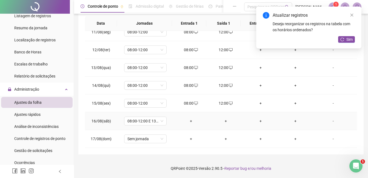
click at [187, 120] on div "+" at bounding box center [191, 121] width 26 height 6
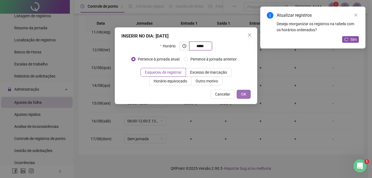
type input "*****"
click at [242, 93] on span "OK" at bounding box center [243, 94] width 5 height 6
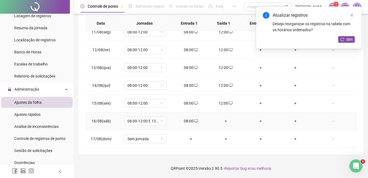
click at [224, 122] on div "+" at bounding box center [226, 121] width 26 height 6
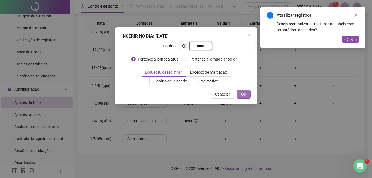
type input "*****"
click at [240, 92] on button "OK" at bounding box center [244, 94] width 14 height 9
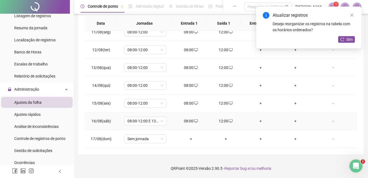
click at [258, 121] on div "+" at bounding box center [260, 121] width 26 height 6
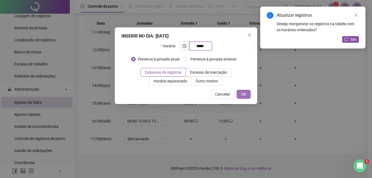
type input "*****"
click at [249, 94] on button "OK" at bounding box center [244, 94] width 14 height 9
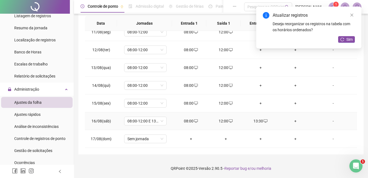
click at [292, 119] on div "+" at bounding box center [295, 121] width 26 height 6
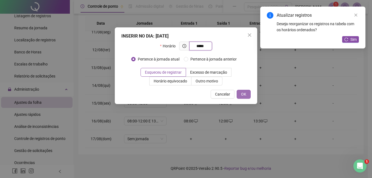
type input "*****"
click at [245, 95] on span "OK" at bounding box center [243, 94] width 5 height 6
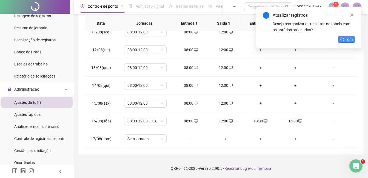
click at [346, 38] on button "Sim" at bounding box center [346, 39] width 17 height 7
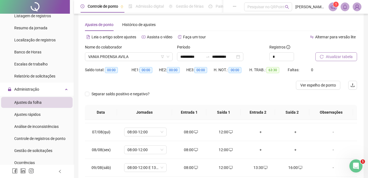
scroll to position [0, 0]
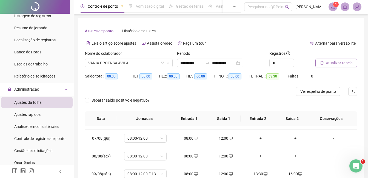
click at [336, 65] on span "Atualizar tabela" at bounding box center [339, 63] width 27 height 6
click at [243, 64] on div "**********" at bounding box center [210, 63] width 66 height 9
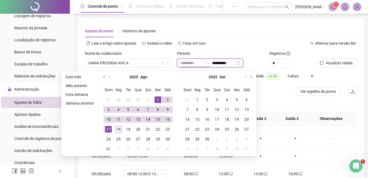
type input "**********"
click at [159, 100] on div "1" at bounding box center [157, 99] width 7 height 7
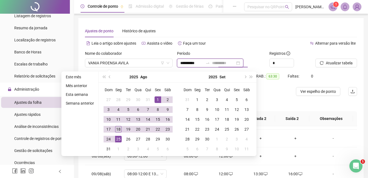
type input "**********"
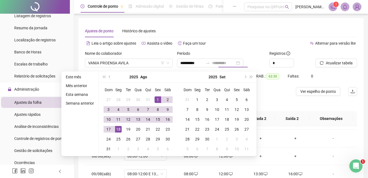
click at [117, 130] on div "18" at bounding box center [118, 129] width 7 height 7
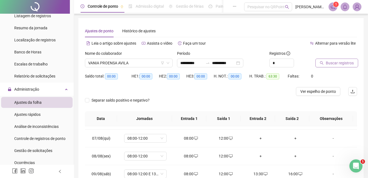
click at [337, 61] on span "Buscar registros" at bounding box center [340, 63] width 28 height 6
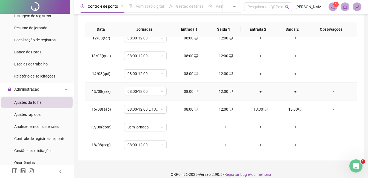
scroll to position [95, 0]
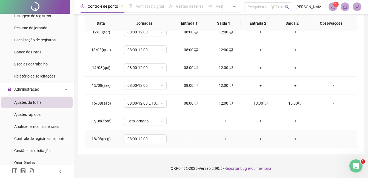
click at [189, 138] on div "+" at bounding box center [191, 139] width 26 height 6
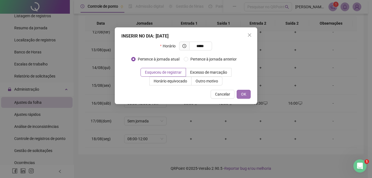
type input "*****"
click at [241, 96] on button "OK" at bounding box center [244, 94] width 14 height 9
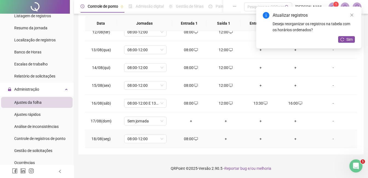
click at [223, 138] on div "+" at bounding box center [226, 139] width 26 height 6
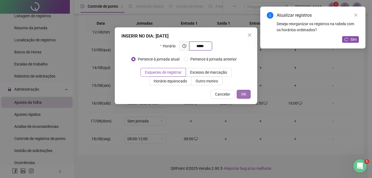
type input "*****"
click at [247, 95] on button "OK" at bounding box center [244, 94] width 14 height 9
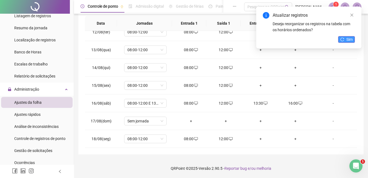
click at [342, 39] on icon "reload" at bounding box center [342, 40] width 4 height 4
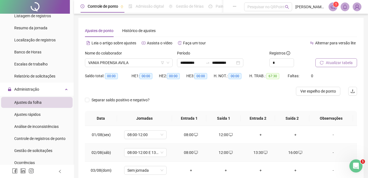
scroll to position [0, 0]
click at [150, 61] on span "VANIA PROENSA AVILA" at bounding box center [128, 63] width 81 height 8
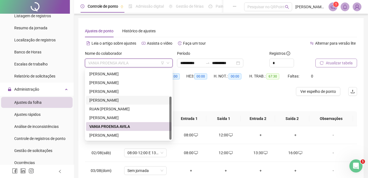
click at [102, 100] on div "[PERSON_NAME]" at bounding box center [128, 100] width 79 height 6
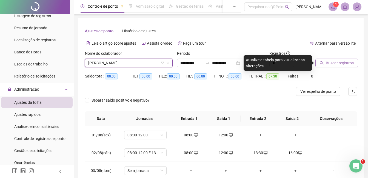
click at [332, 63] on span "Buscar registros" at bounding box center [340, 63] width 28 height 6
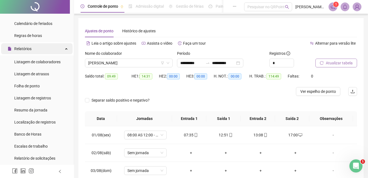
scroll to position [55, 0]
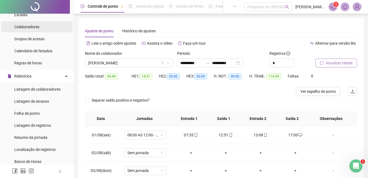
click at [34, 28] on span "Colaboradores" at bounding box center [26, 27] width 25 height 4
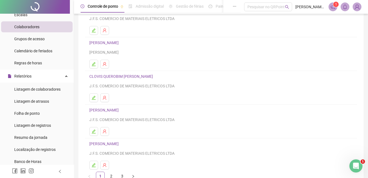
scroll to position [55, 0]
click at [105, 78] on link "CLOVIS QUEROBIM [PERSON_NAME]" at bounding box center [121, 76] width 65 height 4
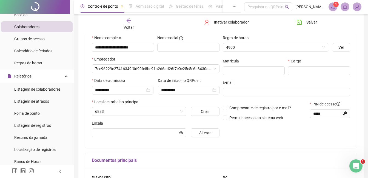
scroll to position [58, 0]
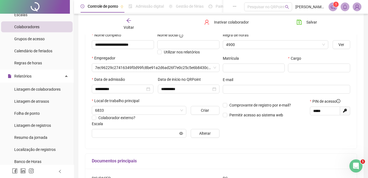
type input "**********"
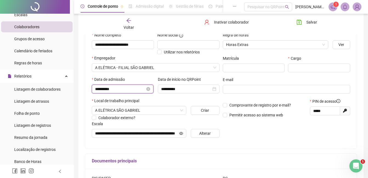
click at [127, 89] on input "**********" at bounding box center [120, 89] width 50 height 6
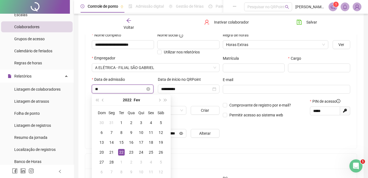
type input "*"
type input "**********"
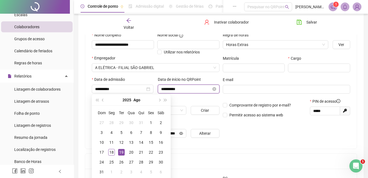
click at [205, 89] on input "**********" at bounding box center [186, 89] width 50 height 6
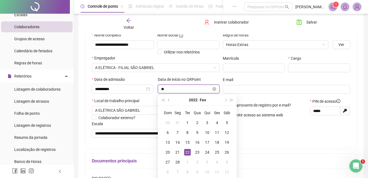
type input "*"
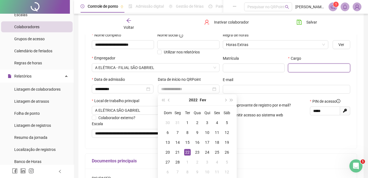
type input "**********"
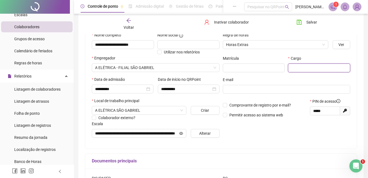
click at [299, 68] on input "text" at bounding box center [319, 68] width 62 height 9
type input "**********"
click at [307, 22] on span "Salvar" at bounding box center [311, 22] width 11 height 6
click at [201, 133] on span "Alterar" at bounding box center [205, 133] width 12 height 6
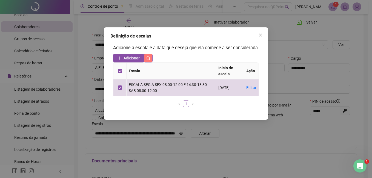
click at [150, 58] on icon "delete" at bounding box center [148, 58] width 4 height 4
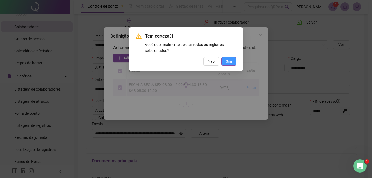
click at [226, 62] on span "Sim" at bounding box center [229, 61] width 6 height 6
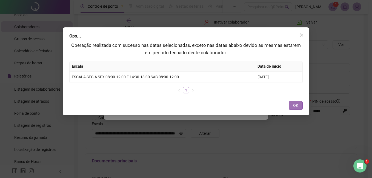
click at [297, 107] on span "OK" at bounding box center [295, 105] width 5 height 6
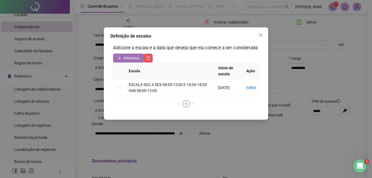
click at [119, 58] on icon "plus" at bounding box center [119, 58] width 4 height 4
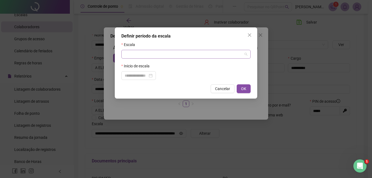
click at [246, 55] on span at bounding box center [186, 54] width 123 height 8
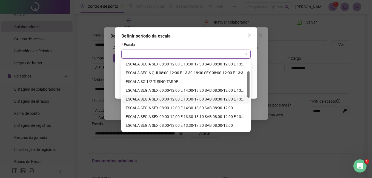
scroll to position [55, 0]
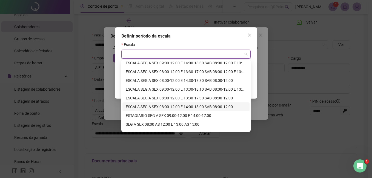
click at [185, 107] on div "ESCALA SEG A SEX 08:00-12:00 E 14:00-18:00 SAB 08:00-12:00" at bounding box center [186, 107] width 120 height 6
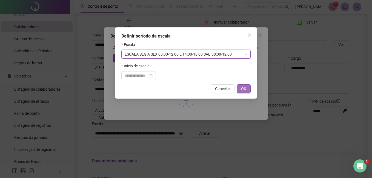
click at [241, 87] on span "OK" at bounding box center [243, 89] width 5 height 6
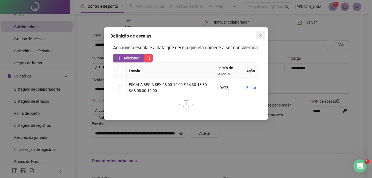
click at [259, 36] on icon "close" at bounding box center [260, 34] width 3 height 3
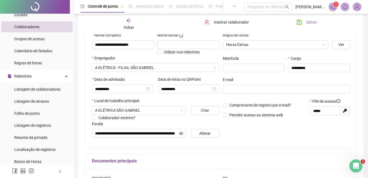
click at [309, 23] on span "Salvar" at bounding box center [311, 22] width 11 height 6
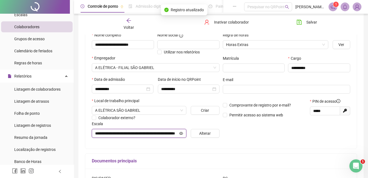
click at [160, 134] on input "**********" at bounding box center [136, 133] width 83 height 6
click at [180, 134] on icon "eye" at bounding box center [181, 133] width 4 height 3
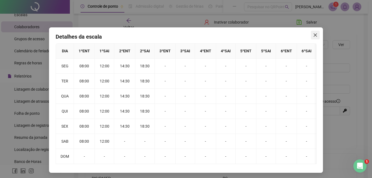
click at [314, 36] on icon "close" at bounding box center [315, 35] width 4 height 4
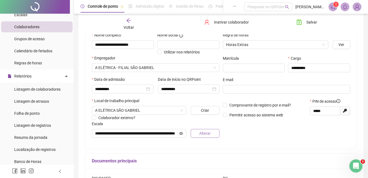
click at [205, 133] on span "Alterar" at bounding box center [205, 133] width 12 height 6
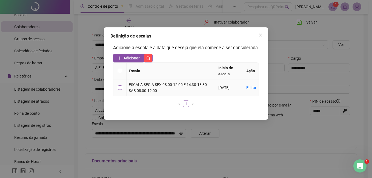
click at [120, 90] on label at bounding box center [120, 88] width 4 height 6
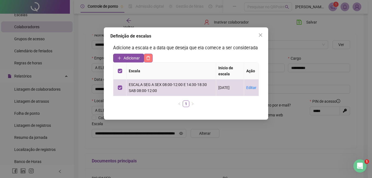
click at [149, 59] on icon "delete" at bounding box center [148, 58] width 4 height 4
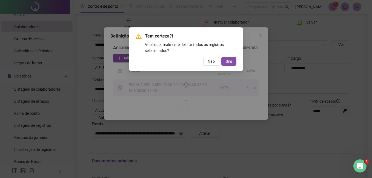
drag, startPoint x: 224, startPoint y: 60, endPoint x: 233, endPoint y: 51, distance: 12.6
click at [233, 51] on div "Tem certeza?! Você quer realmente deletar todos os registros selecionados? Não …" at bounding box center [186, 49] width 101 height 33
click at [230, 60] on span "Sim" at bounding box center [229, 61] width 6 height 6
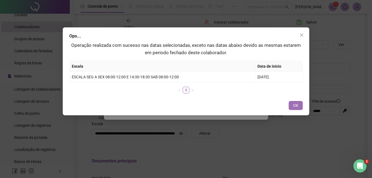
click at [295, 104] on span "OK" at bounding box center [295, 105] width 5 height 6
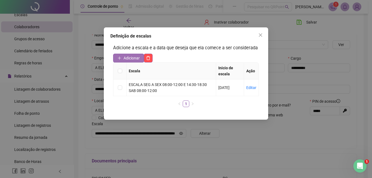
click at [123, 57] on button "Adicionar" at bounding box center [128, 58] width 31 height 9
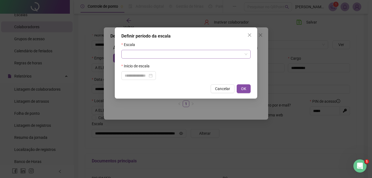
click at [245, 56] on span at bounding box center [186, 54] width 123 height 8
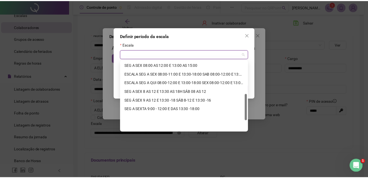
scroll to position [87, 0]
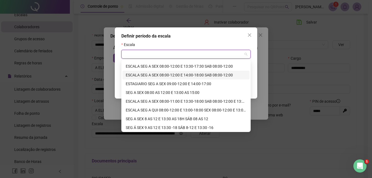
click at [188, 75] on div "ESCALA SEG A SEX 08:00-12:00 E 14:00-18:00 SAB 08:00-12:00" at bounding box center [186, 75] width 120 height 6
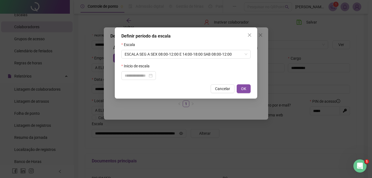
click at [188, 75] on div at bounding box center [185, 75] width 129 height 9
click at [153, 74] on div at bounding box center [139, 76] width 28 height 6
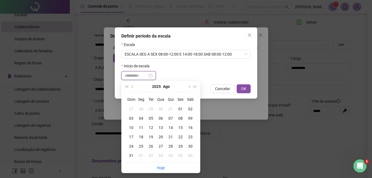
type input "**********"
click at [150, 137] on div "19" at bounding box center [151, 137] width 10 height 6
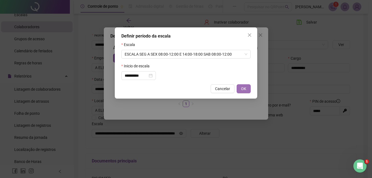
click at [244, 90] on span "OK" at bounding box center [243, 89] width 5 height 6
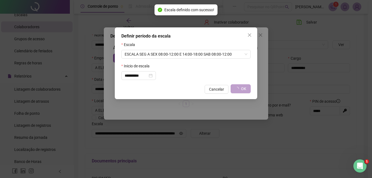
type input "**********"
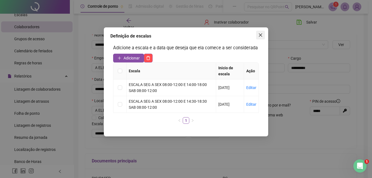
click at [260, 35] on icon "close" at bounding box center [260, 34] width 3 height 3
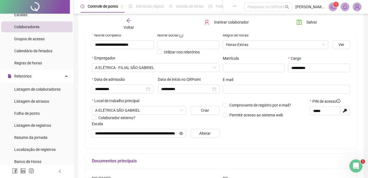
click at [153, 154] on div "Documentos principais" at bounding box center [220, 161] width 271 height 15
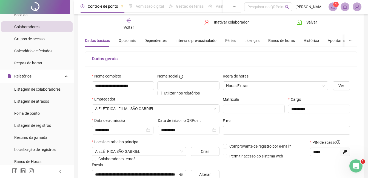
scroll to position [3, 0]
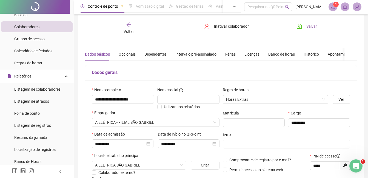
click at [308, 27] on span "Salvar" at bounding box center [311, 26] width 11 height 6
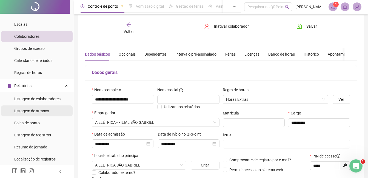
scroll to position [55, 0]
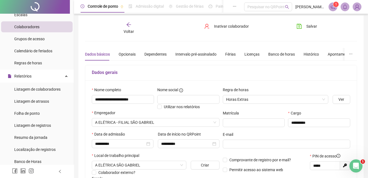
click at [24, 27] on span "Colaboradores" at bounding box center [26, 27] width 25 height 4
click at [127, 25] on icon "arrow-left" at bounding box center [128, 24] width 5 height 5
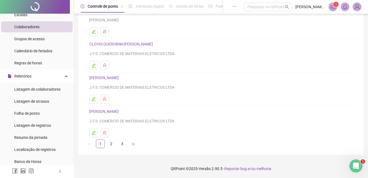
scroll to position [87, 0]
click at [111, 142] on link "2" at bounding box center [111, 143] width 8 height 8
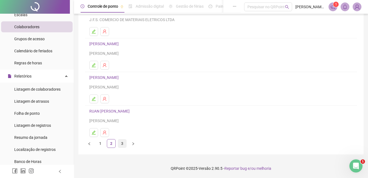
click at [121, 144] on link "3" at bounding box center [122, 143] width 8 height 8
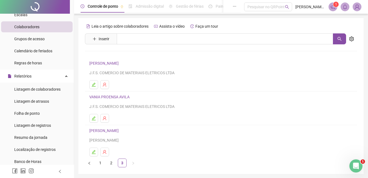
click at [96, 98] on link "VANIA PROENSA AVILA" at bounding box center [110, 97] width 42 height 4
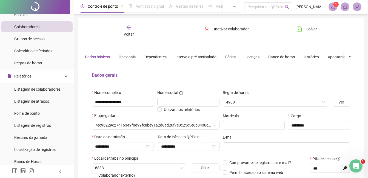
type input "**********"
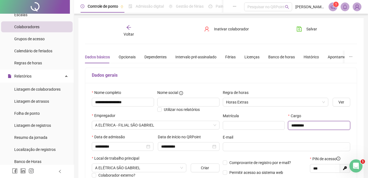
click at [314, 126] on input "*********" at bounding box center [319, 125] width 62 height 9
type input "**********"
click at [305, 30] on button "Salvar" at bounding box center [306, 29] width 29 height 9
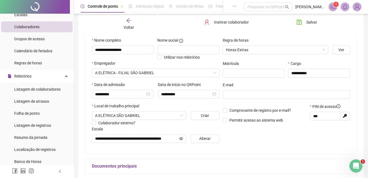
scroll to position [25, 0]
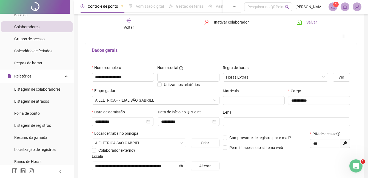
click at [299, 20] on icon "save" at bounding box center [299, 22] width 5 height 5
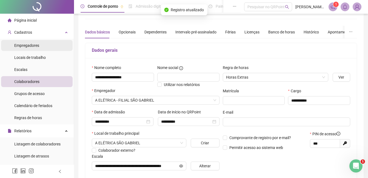
scroll to position [0, 0]
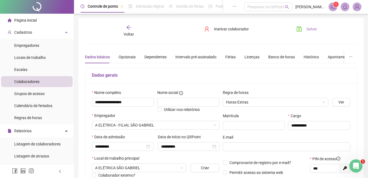
click at [27, 20] on span "Página inicial" at bounding box center [25, 20] width 22 height 4
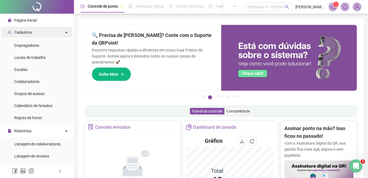
click at [23, 33] on span "Cadastros" at bounding box center [23, 32] width 18 height 4
